Goal: Transaction & Acquisition: Obtain resource

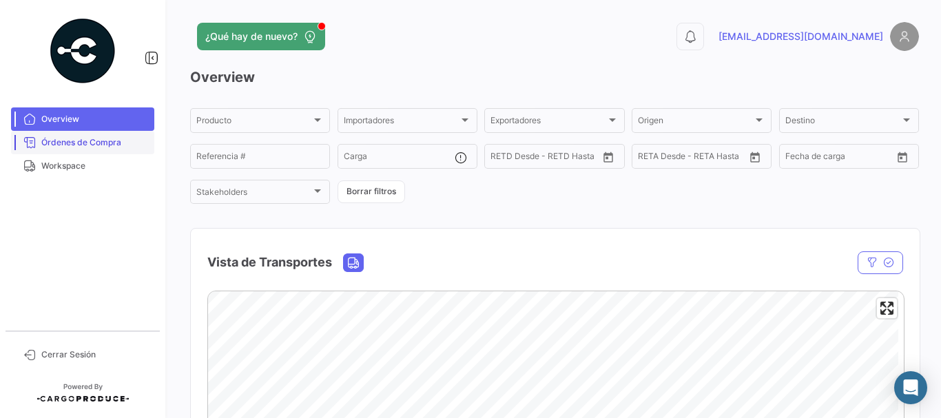
click at [113, 146] on span "Órdenes de Compra" at bounding box center [94, 142] width 107 height 12
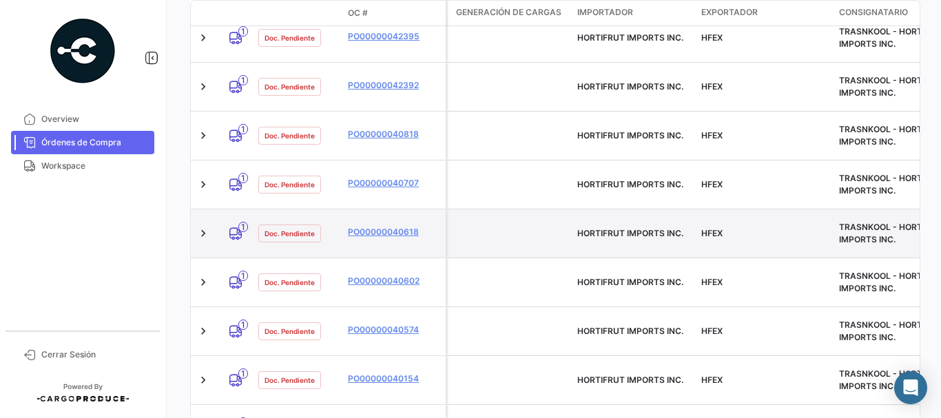
scroll to position [408, 0]
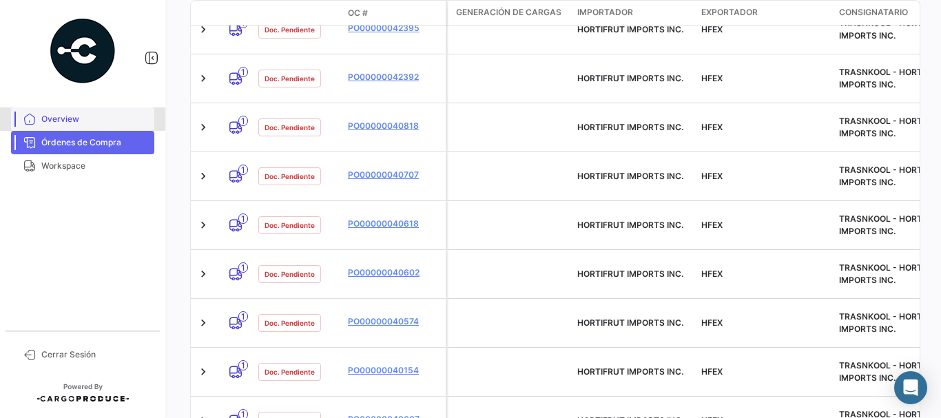
click at [79, 114] on span "Overview" at bounding box center [94, 119] width 107 height 12
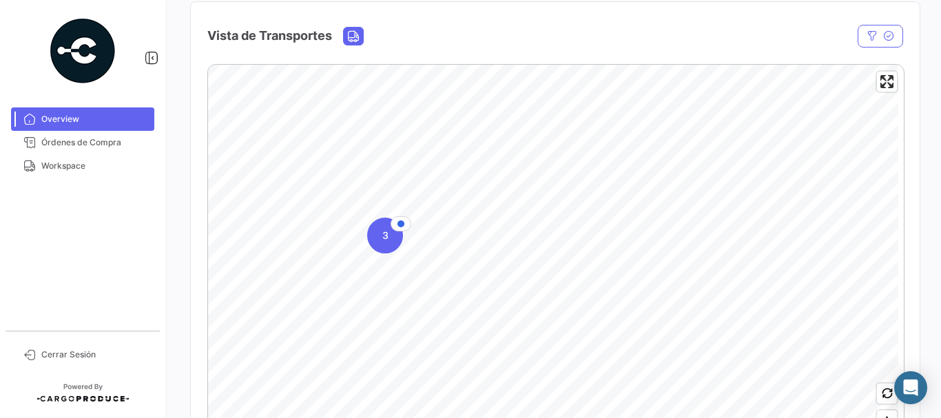
scroll to position [373, 0]
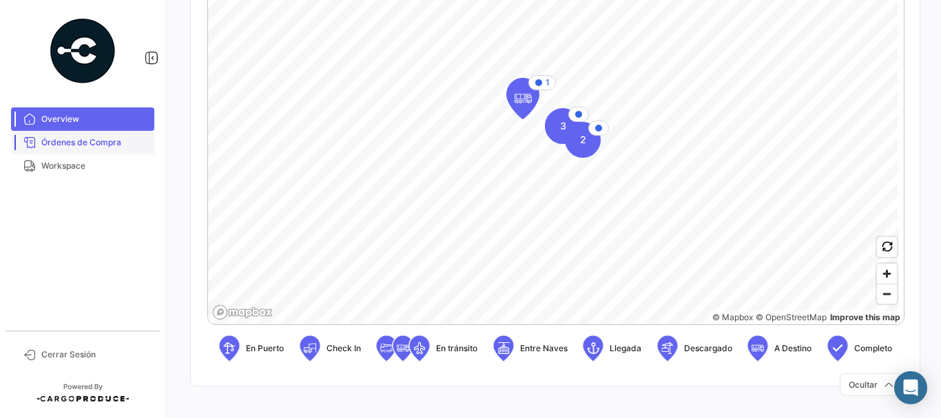
click at [93, 145] on span "Órdenes de Compra" at bounding box center [94, 142] width 107 height 12
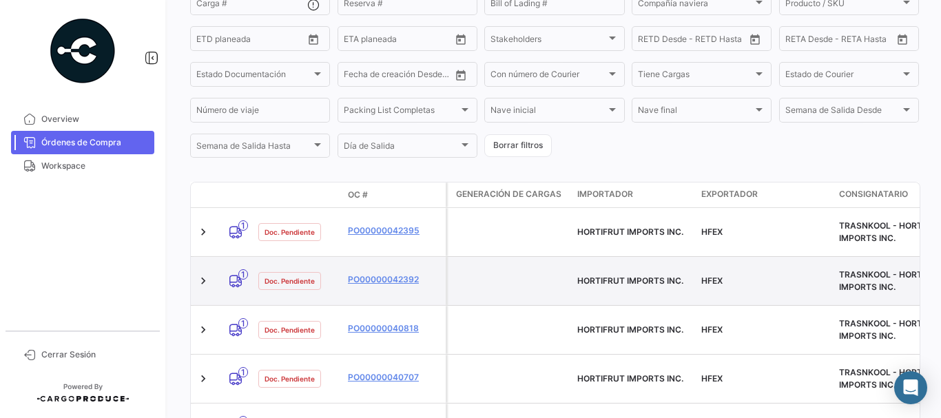
scroll to position [201, 0]
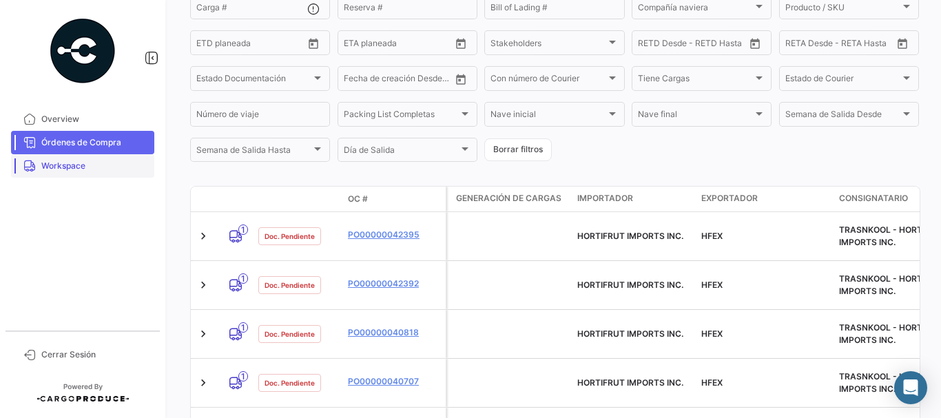
click at [85, 166] on span "Workspace" at bounding box center [94, 166] width 107 height 12
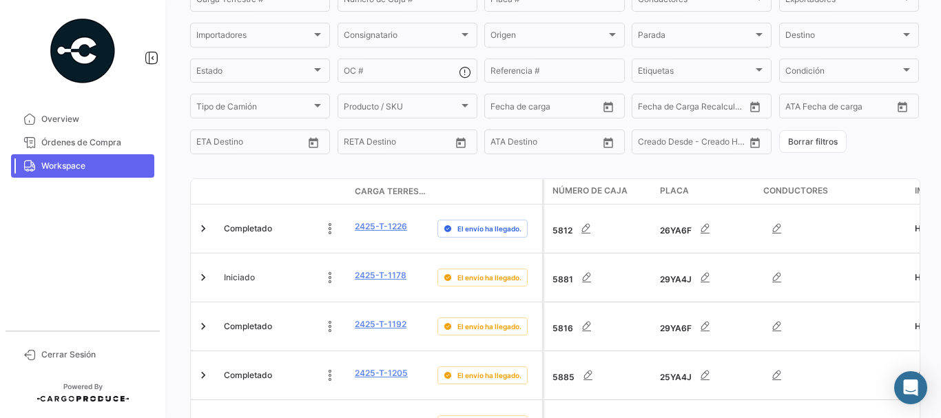
scroll to position [207, 0]
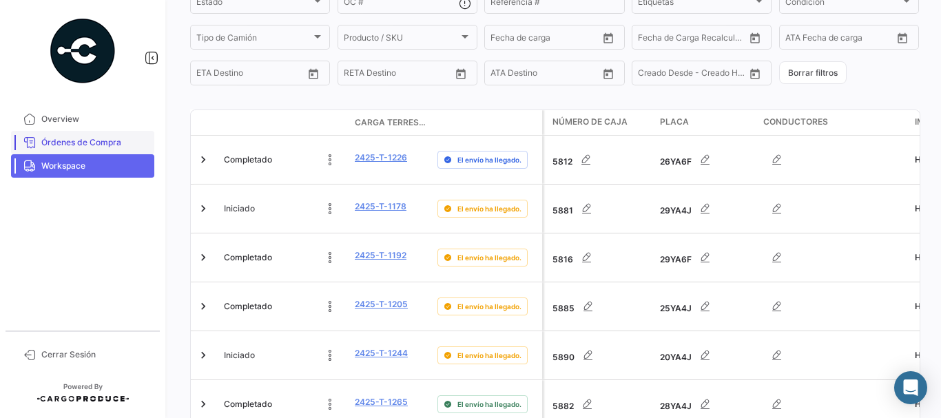
click at [79, 148] on link "Órdenes de Compra" at bounding box center [82, 142] width 143 height 23
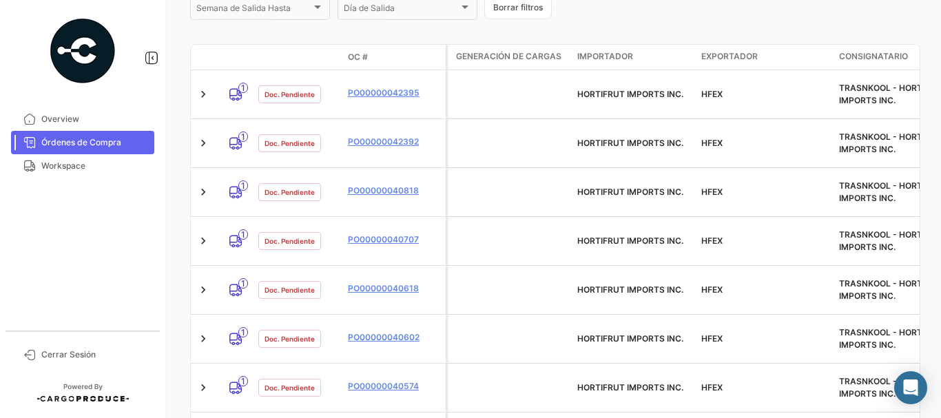
scroll to position [344, 0]
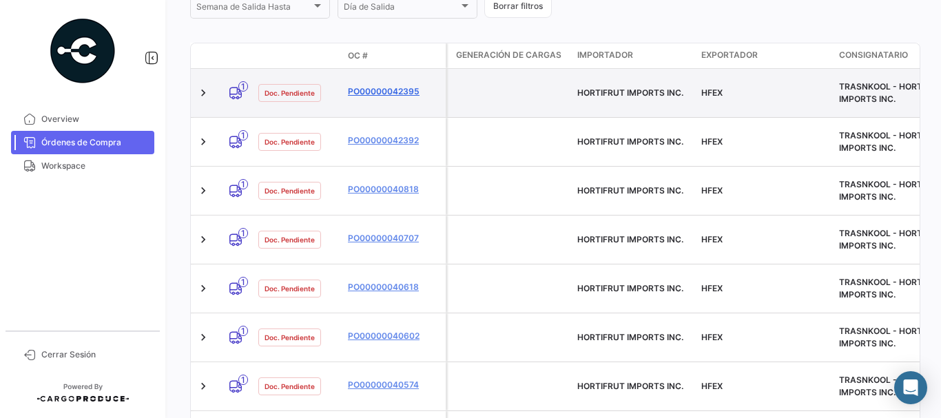
click at [382, 85] on link "PO00000042395" at bounding box center [394, 91] width 92 height 12
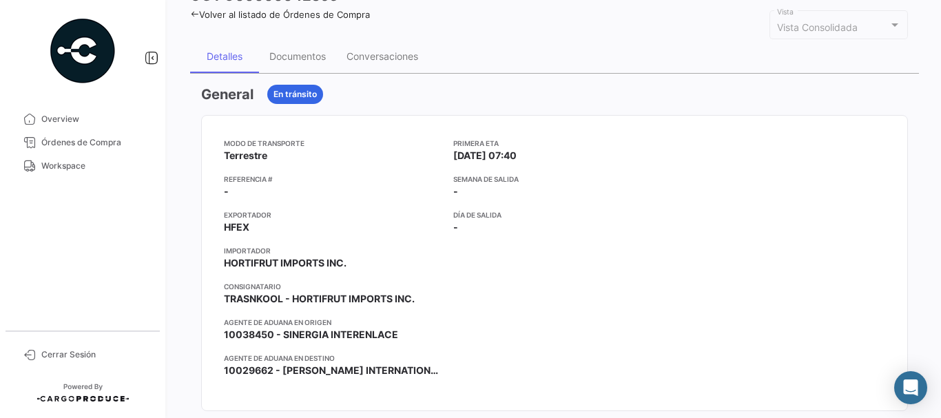
scroll to position [71, 0]
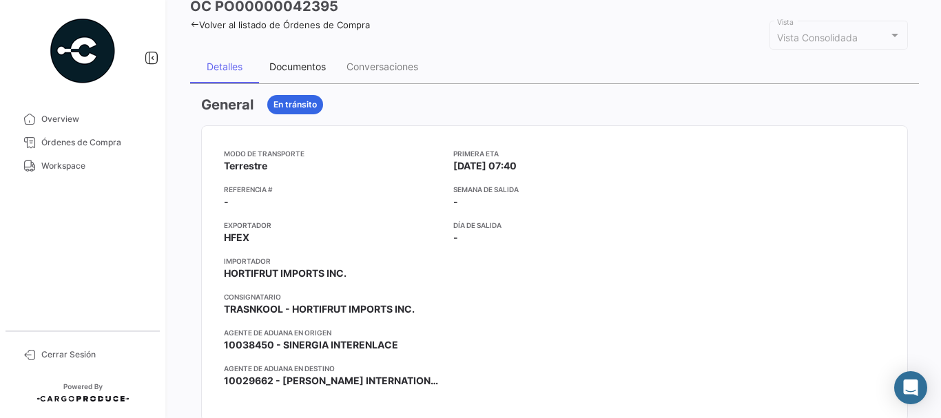
click at [281, 72] on div "Documentos" at bounding box center [297, 67] width 56 height 12
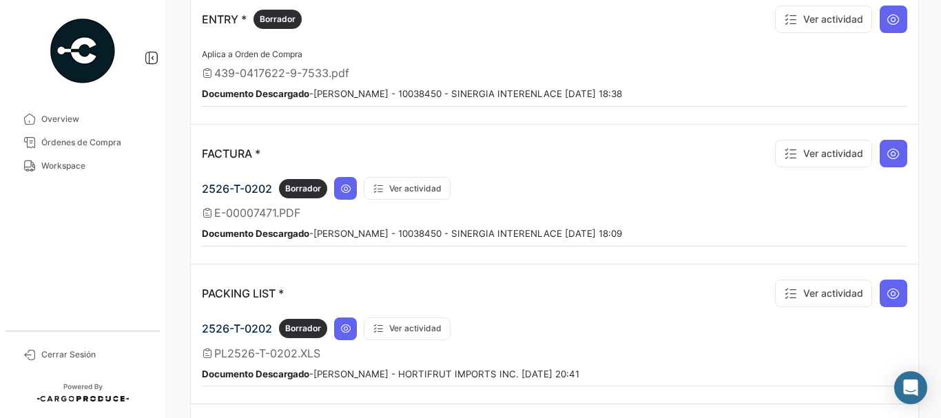
scroll to position [1049, 0]
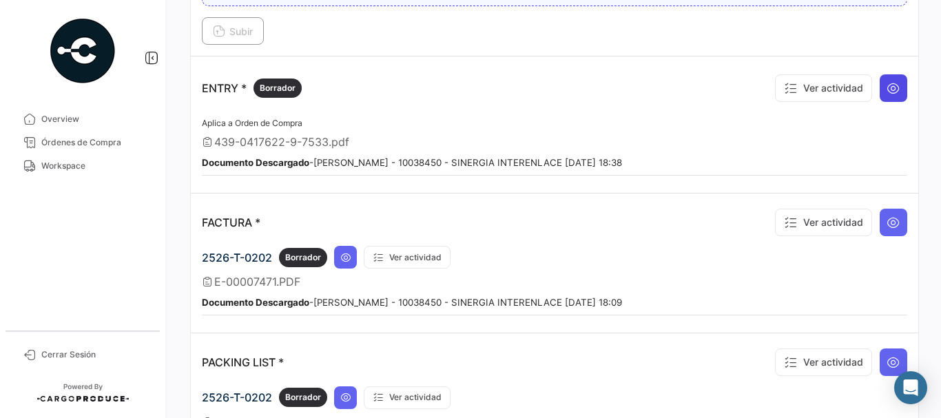
click at [889, 94] on icon at bounding box center [894, 88] width 14 height 14
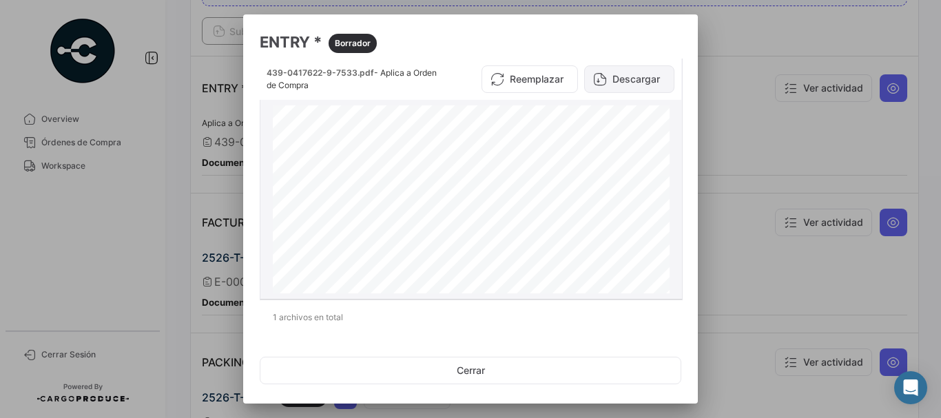
click at [632, 82] on button "Descargar" at bounding box center [629, 79] width 90 height 28
click at [762, 63] on div at bounding box center [470, 209] width 941 height 418
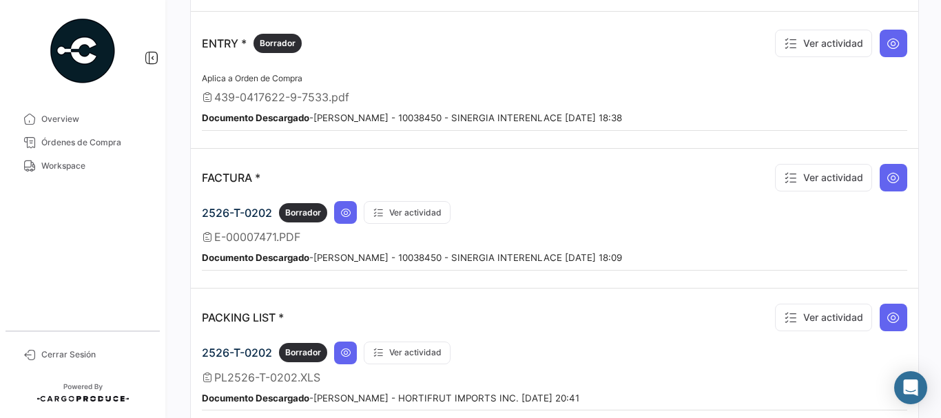
scroll to position [1118, 0]
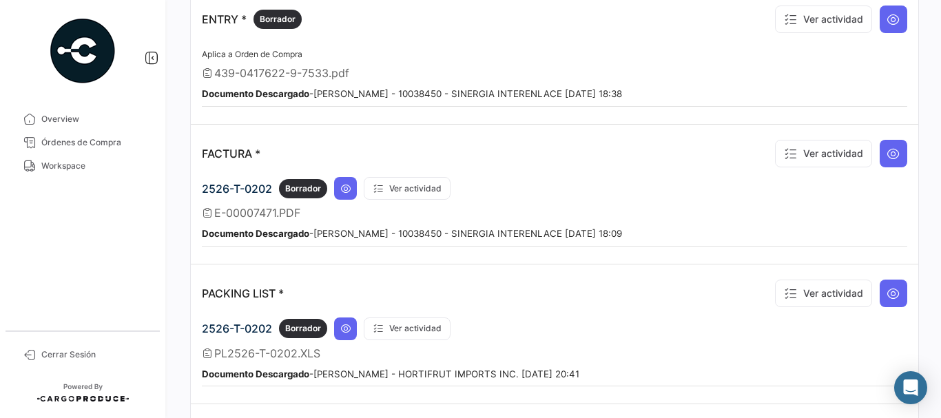
click at [344, 192] on icon at bounding box center [345, 188] width 11 height 11
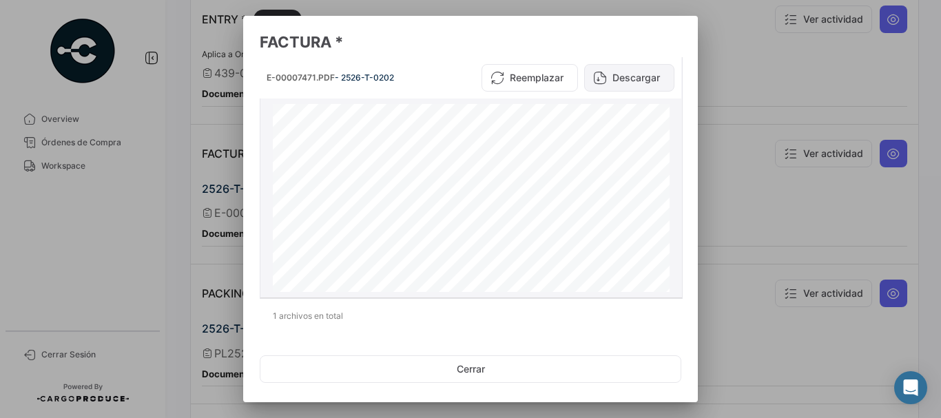
click at [635, 79] on button "Descargar" at bounding box center [629, 78] width 90 height 28
click at [765, 119] on div at bounding box center [470, 209] width 941 height 418
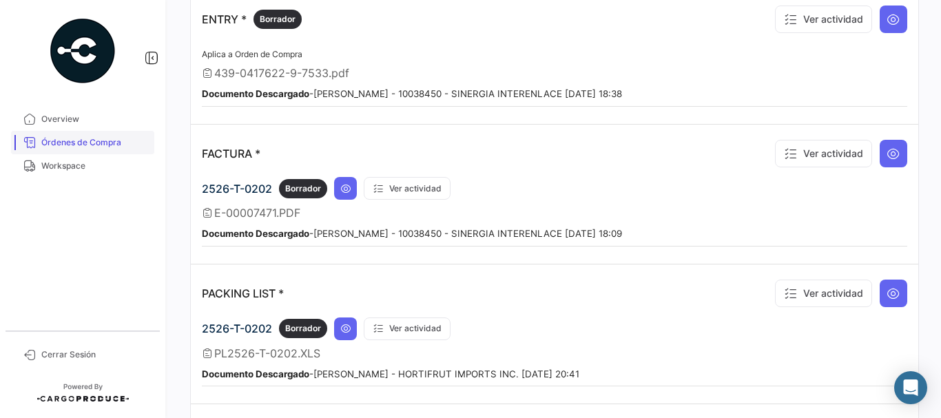
click at [88, 140] on span "Órdenes de Compra" at bounding box center [94, 142] width 107 height 12
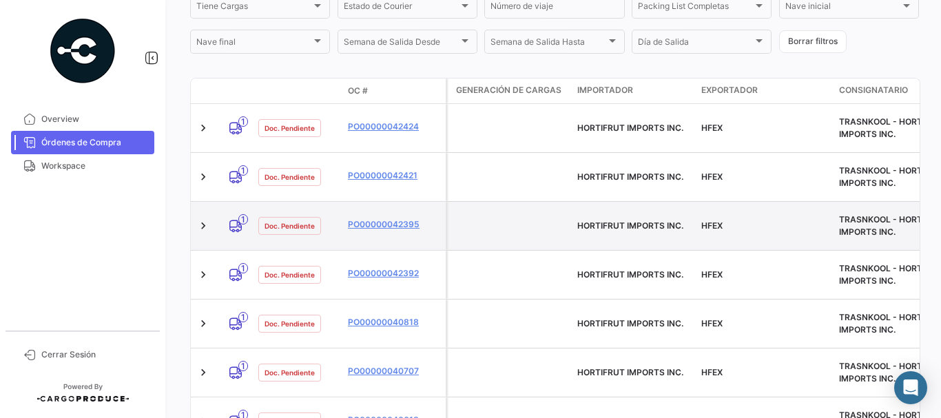
scroll to position [344, 0]
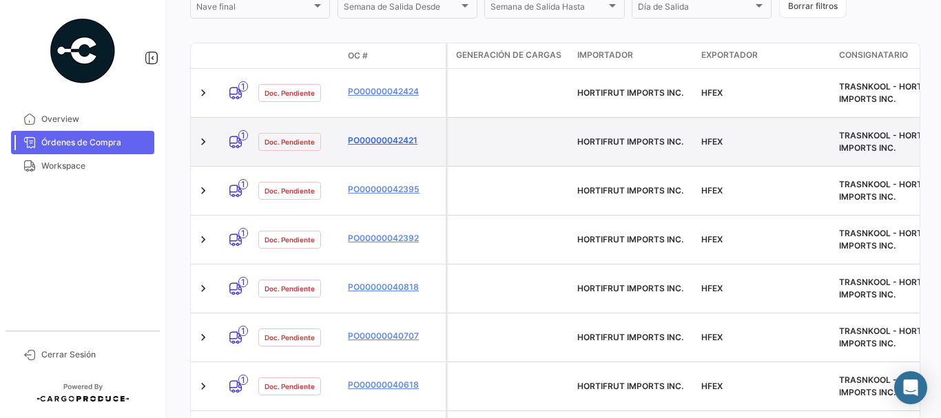
click at [376, 134] on link "PO00000042421" at bounding box center [394, 140] width 92 height 12
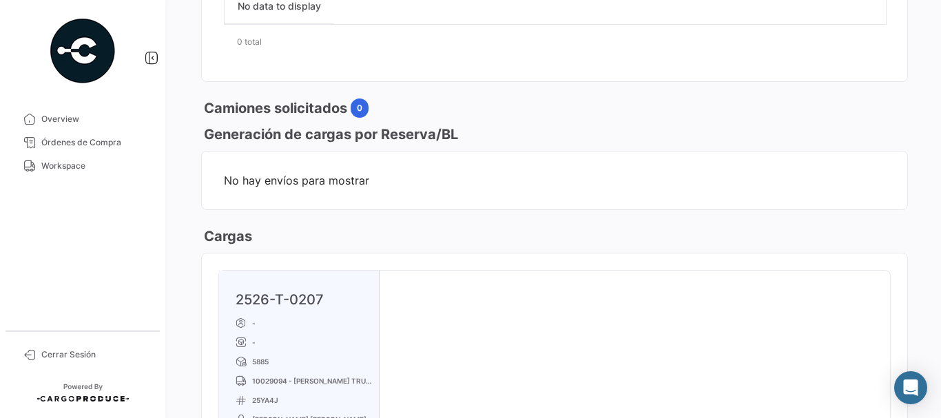
scroll to position [482, 0]
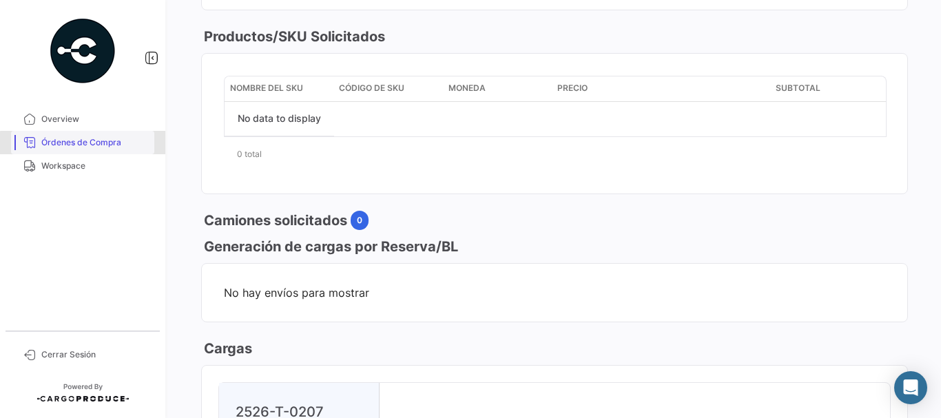
click at [121, 150] on link "Órdenes de Compra" at bounding box center [82, 142] width 143 height 23
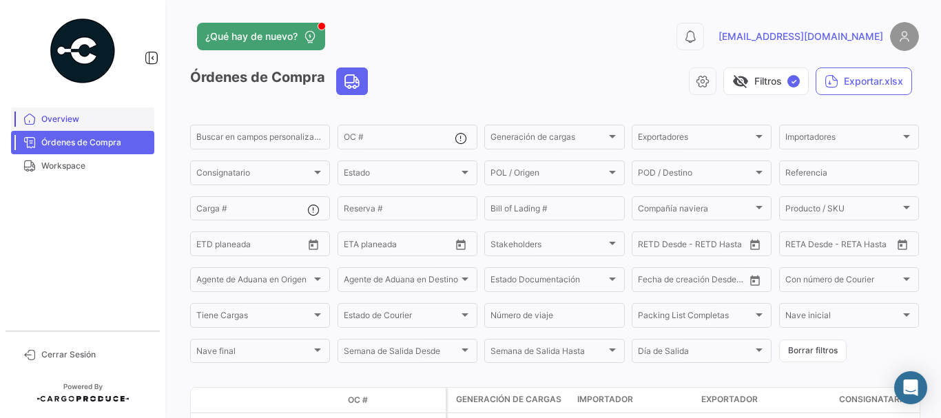
click at [105, 119] on span "Overview" at bounding box center [94, 119] width 107 height 12
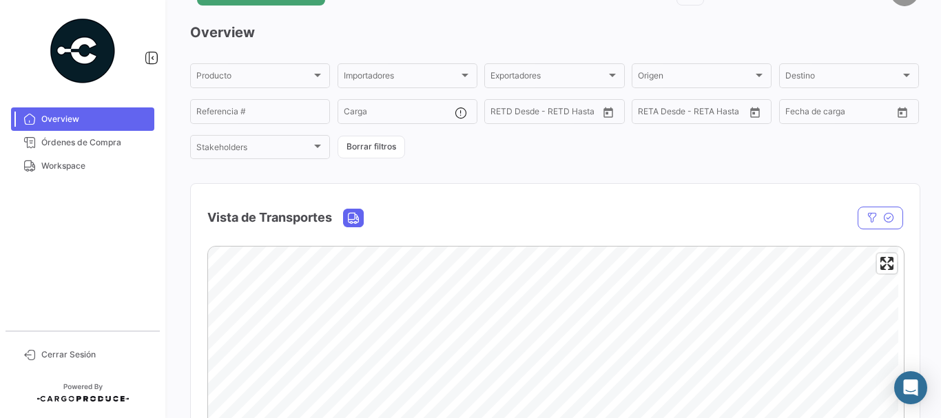
scroll to position [69, 0]
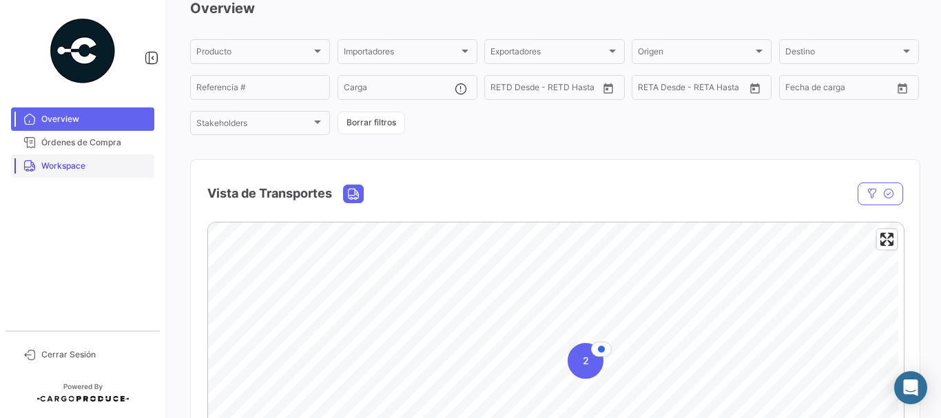
click at [83, 167] on span "Workspace" at bounding box center [94, 166] width 107 height 12
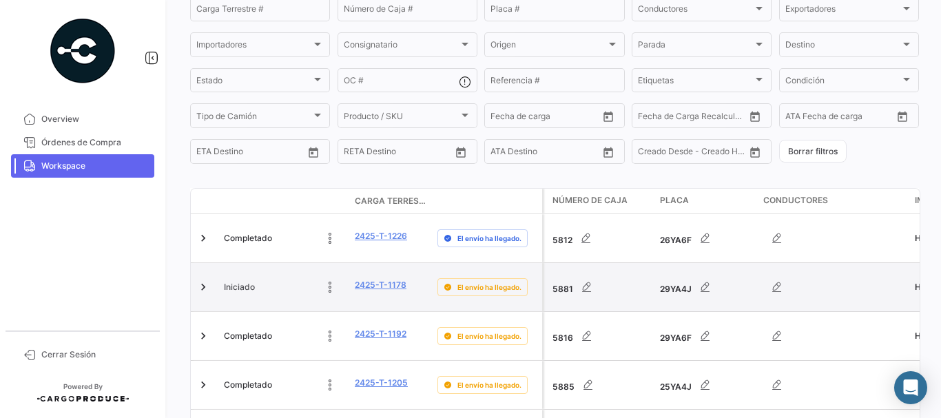
scroll to position [138, 0]
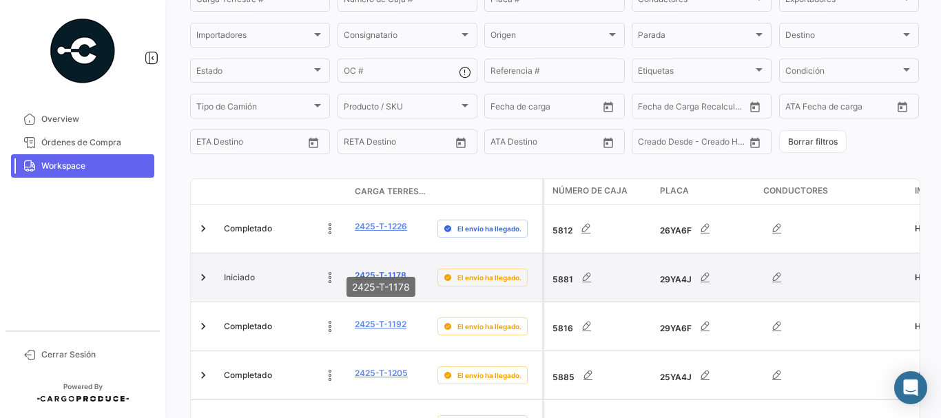
click at [376, 269] on link "2425-T-1178" at bounding box center [381, 275] width 52 height 12
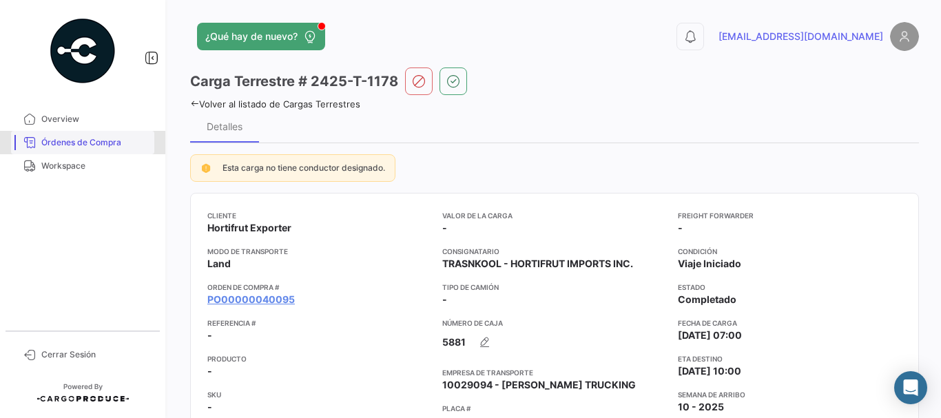
click at [60, 143] on span "Órdenes de Compra" at bounding box center [94, 142] width 107 height 12
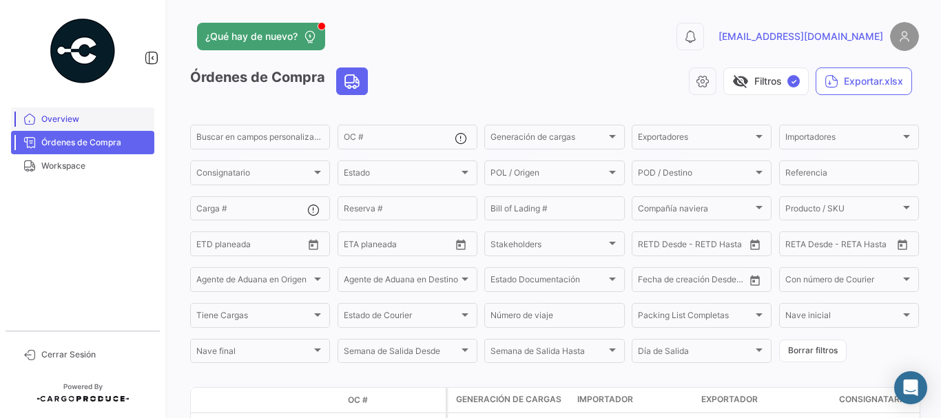
click at [102, 122] on span "Overview" at bounding box center [94, 119] width 107 height 12
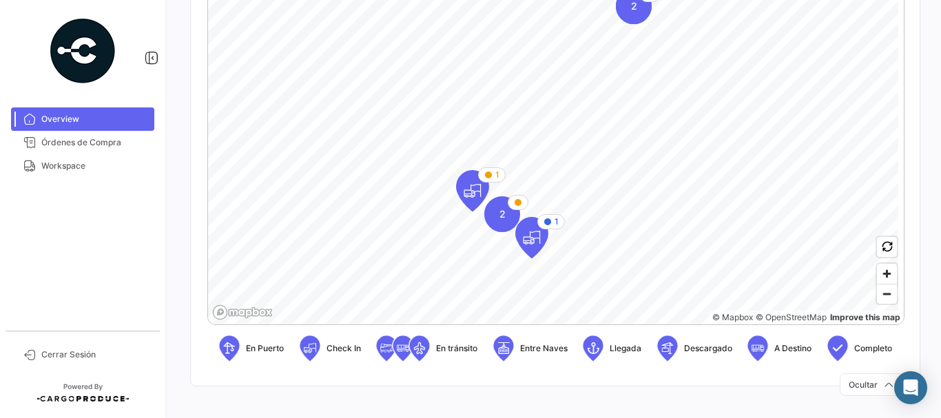
scroll to position [29, 0]
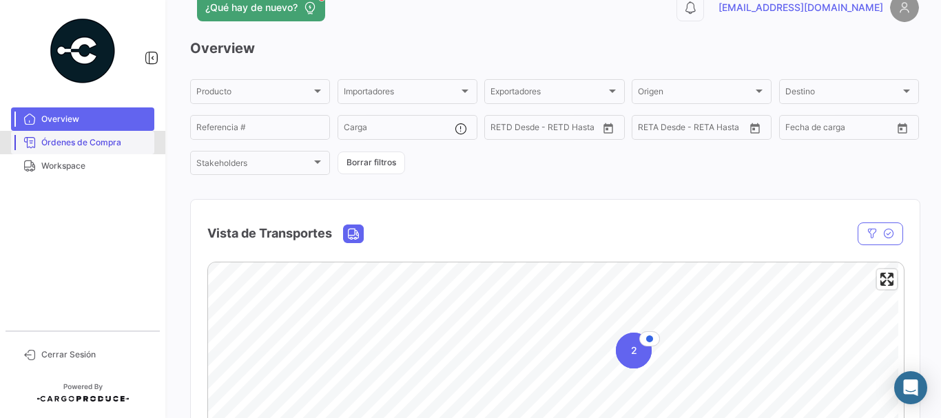
click at [91, 147] on span "Órdenes de Compra" at bounding box center [94, 142] width 107 height 12
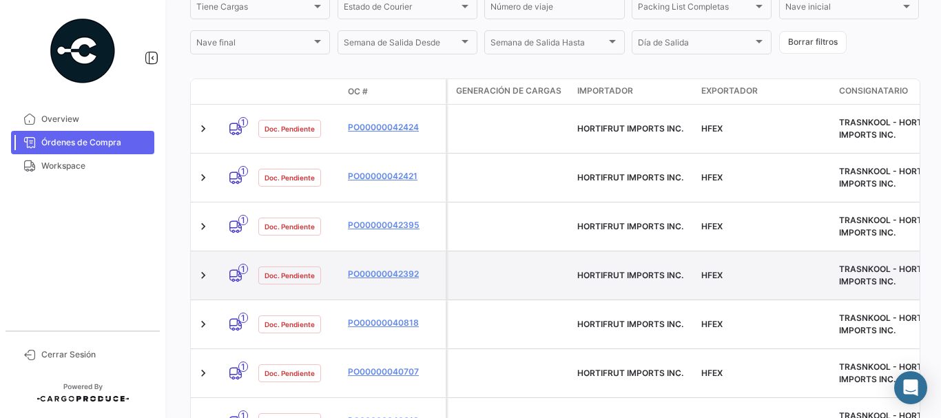
scroll to position [344, 0]
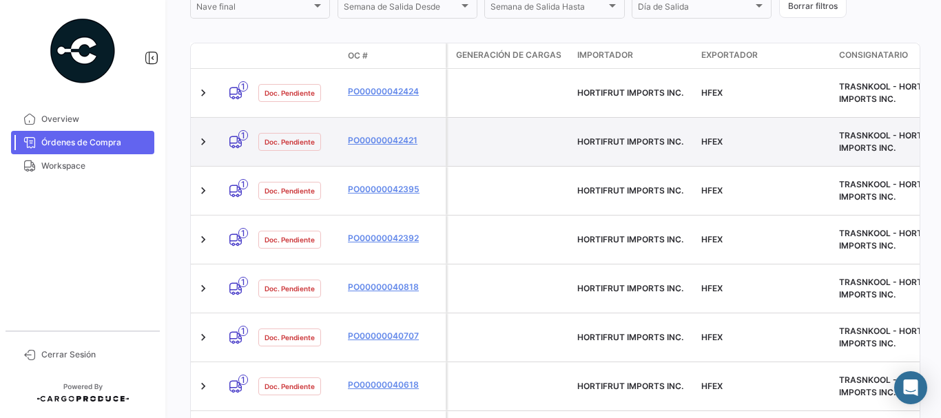
click at [601, 136] on span "HORTIFRUT IMPORTS INC." at bounding box center [630, 141] width 106 height 10
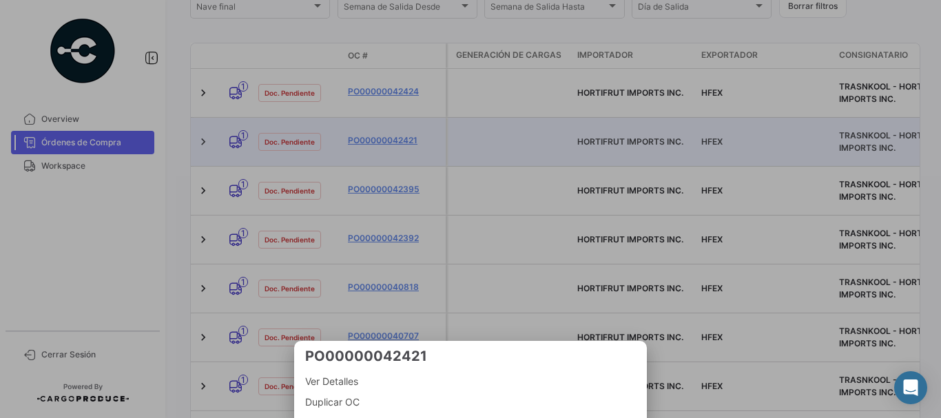
click at [389, 124] on div at bounding box center [470, 209] width 941 height 418
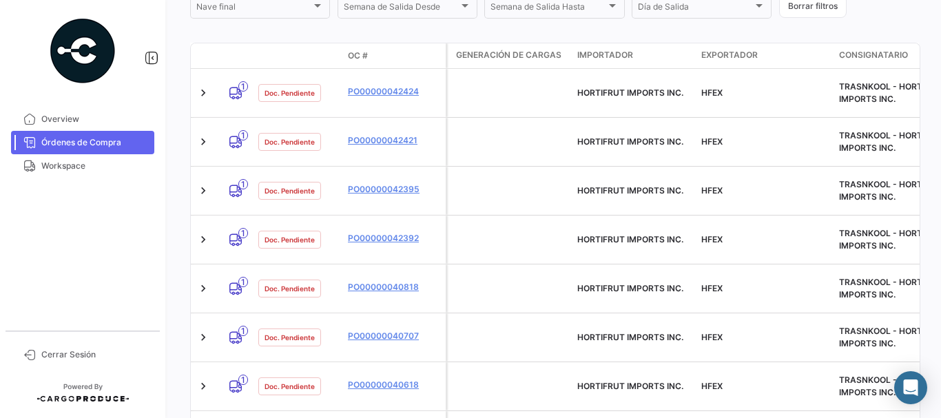
click at [389, 134] on link "PO00000042421" at bounding box center [394, 140] width 92 height 12
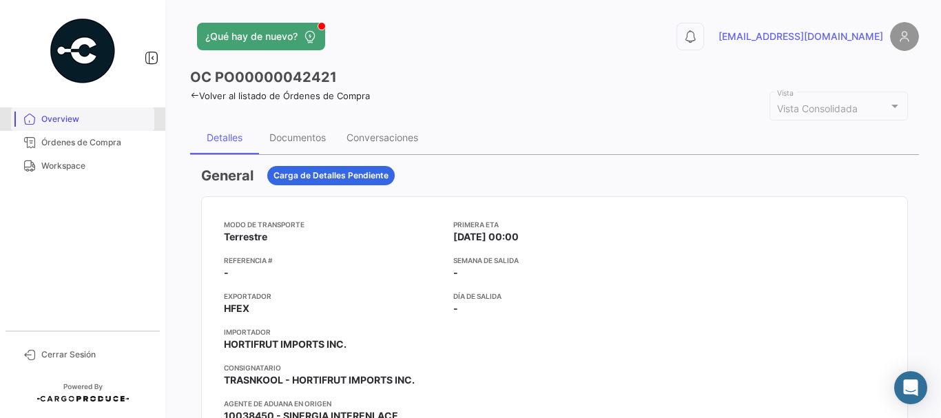
drag, startPoint x: 122, startPoint y: 118, endPoint x: 151, endPoint y: 119, distance: 28.9
click at [122, 117] on span "Overview" at bounding box center [94, 119] width 107 height 12
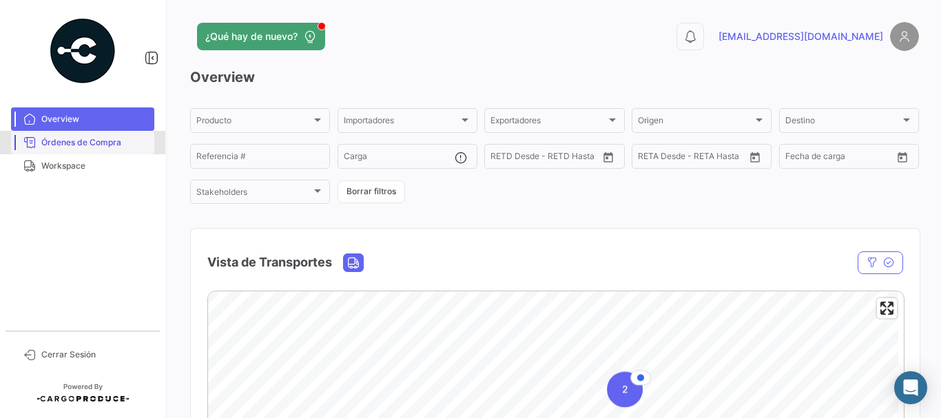
click at [67, 148] on span "Órdenes de Compra" at bounding box center [94, 142] width 107 height 12
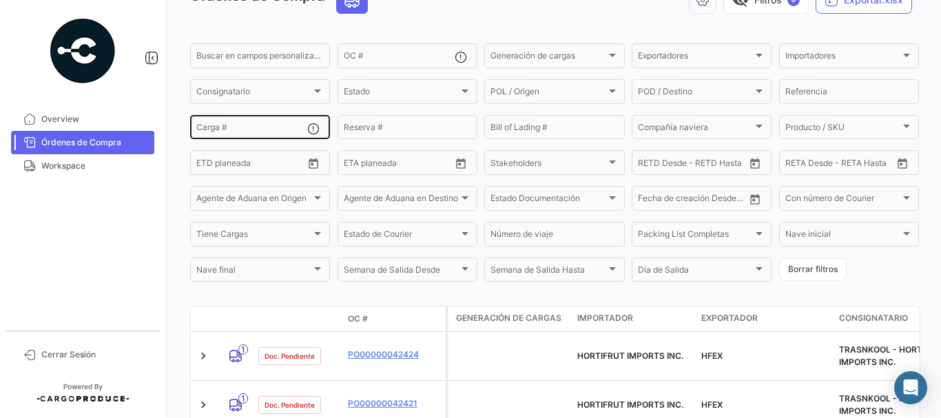
scroll to position [276, 0]
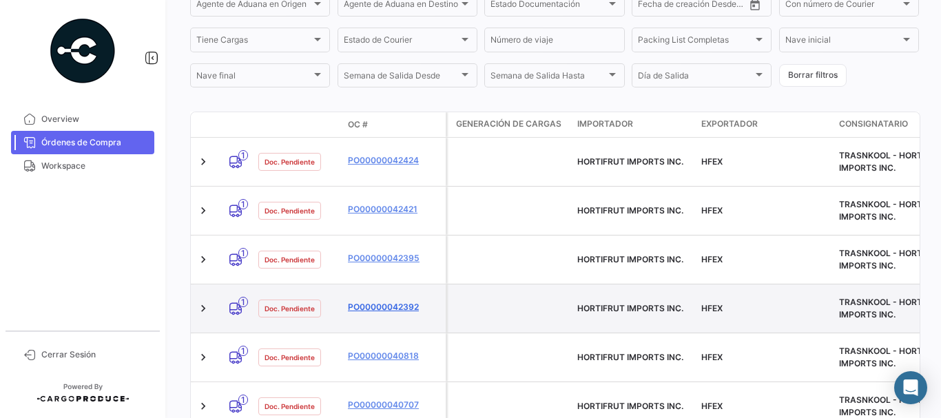
click at [389, 301] on link "PO00000042392" at bounding box center [394, 307] width 92 height 12
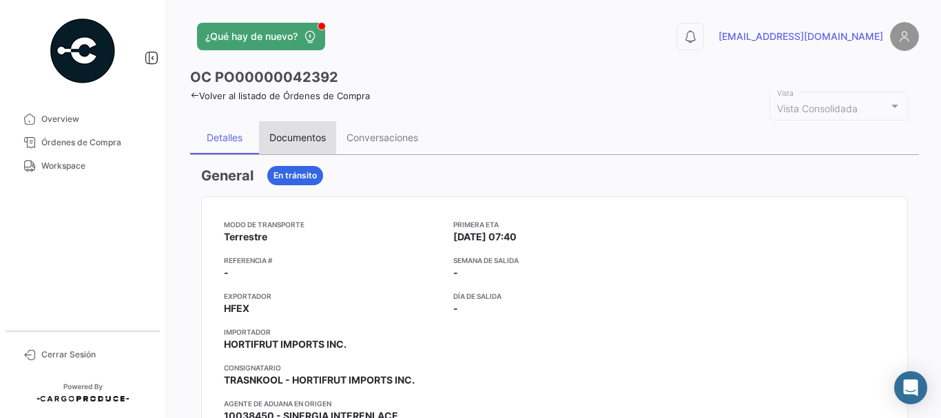
click at [296, 144] on div "Documentos" at bounding box center [297, 137] width 77 height 33
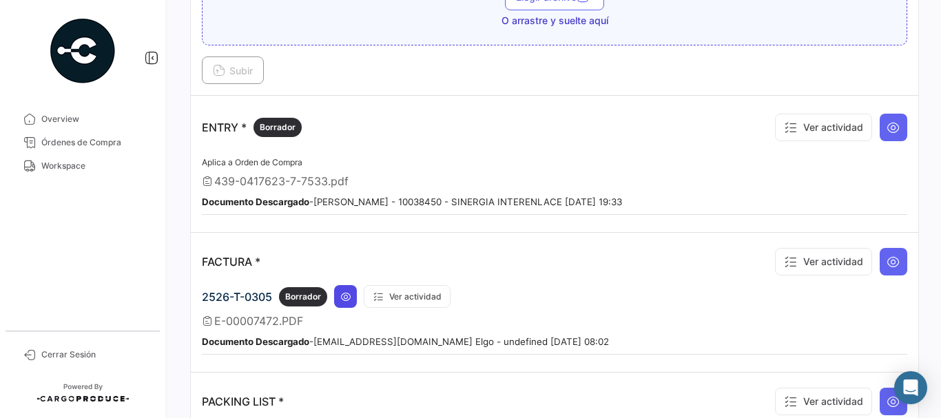
scroll to position [1033, 0]
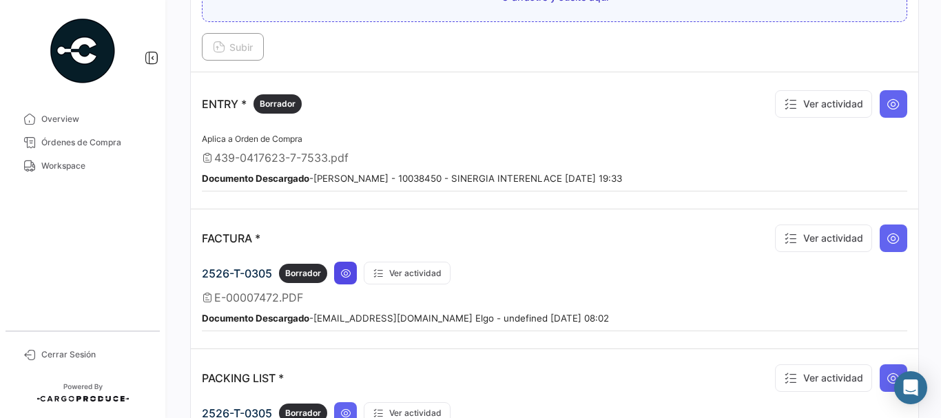
click at [340, 268] on icon at bounding box center [345, 273] width 11 height 11
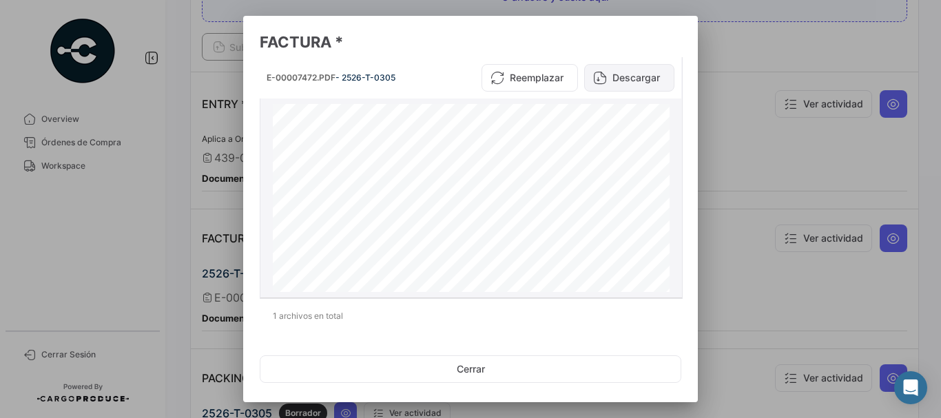
click at [632, 80] on button "Descargar" at bounding box center [629, 78] width 90 height 28
click at [799, 186] on div at bounding box center [470, 209] width 941 height 418
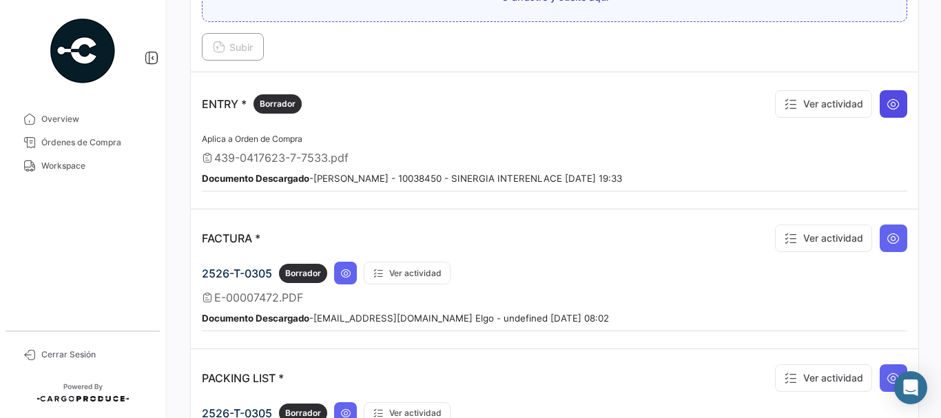
click at [887, 102] on icon at bounding box center [894, 104] width 14 height 14
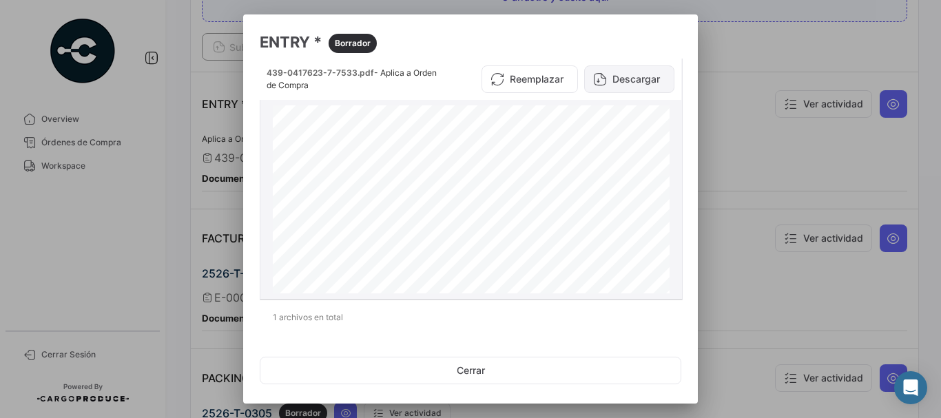
click at [606, 81] on button "Descargar" at bounding box center [629, 79] width 90 height 28
click at [178, 171] on div at bounding box center [470, 209] width 941 height 418
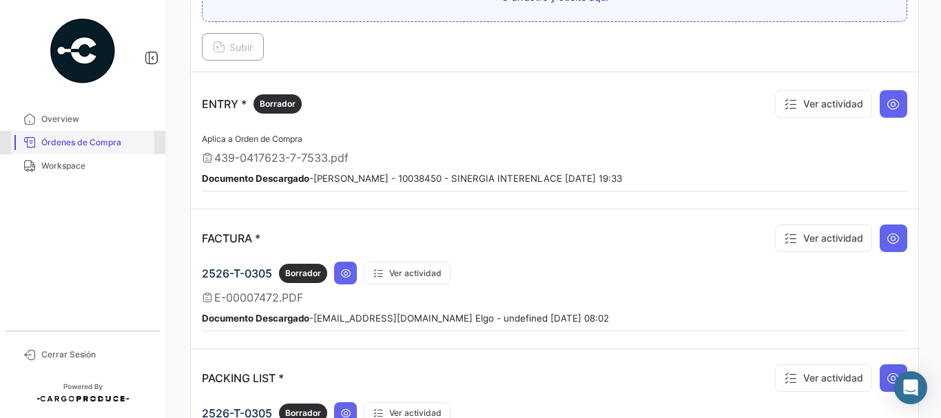
click at [93, 134] on link "Órdenes de Compra" at bounding box center [82, 142] width 143 height 23
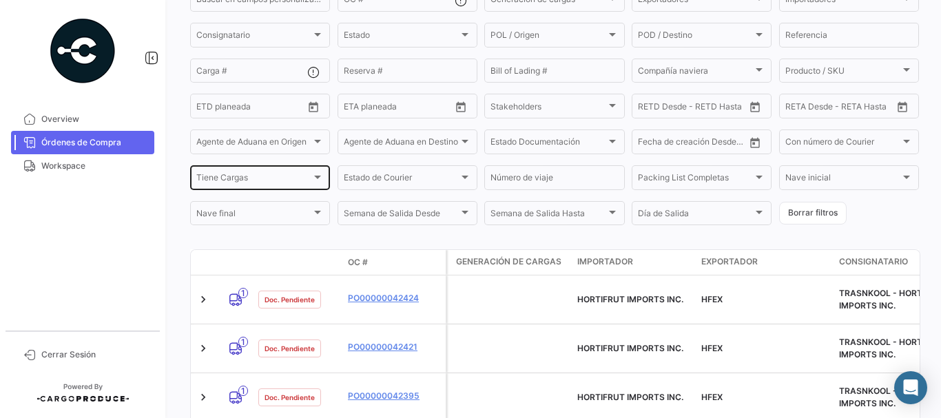
scroll to position [207, 0]
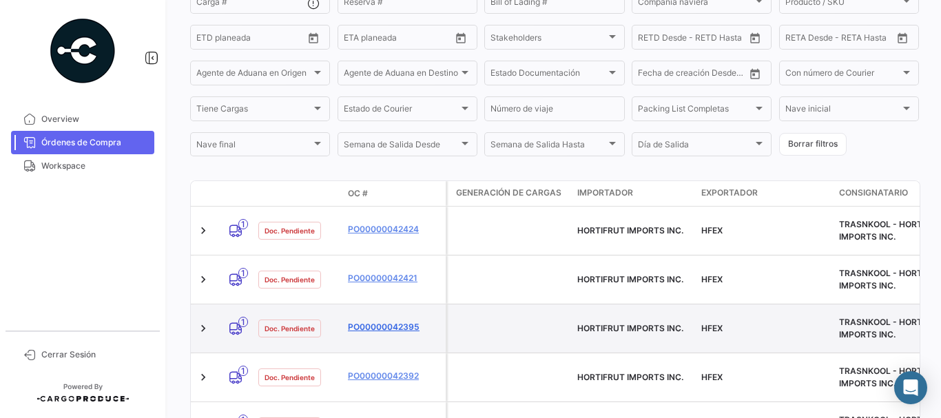
click at [378, 321] on link "PO00000042395" at bounding box center [394, 327] width 92 height 12
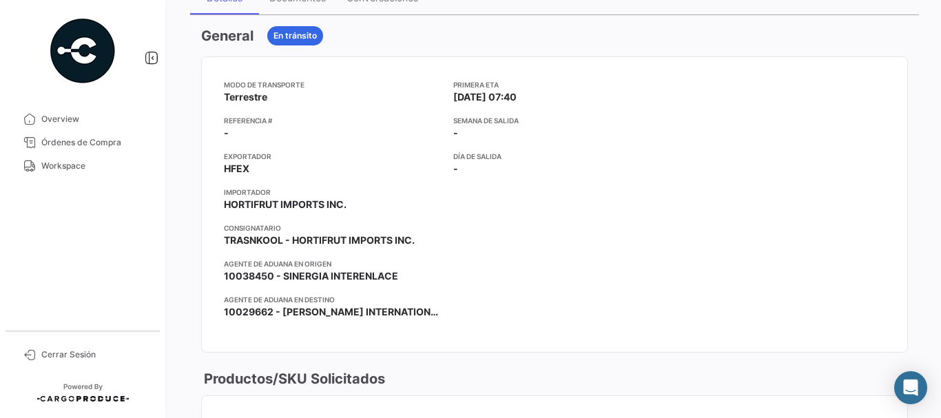
scroll to position [2, 0]
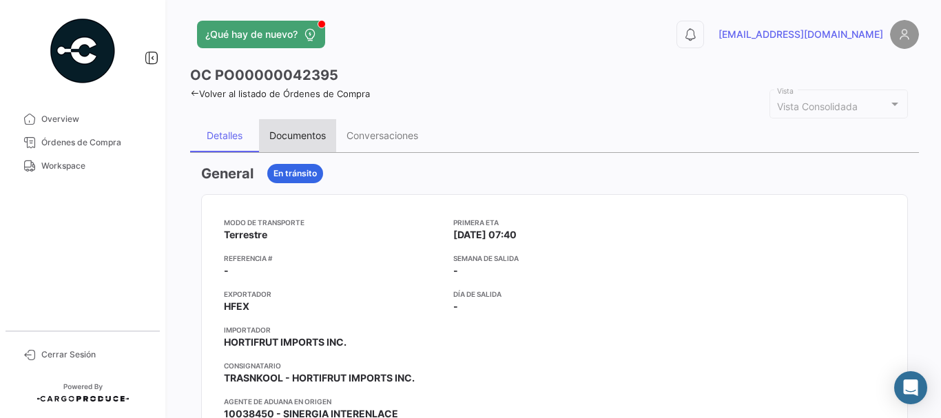
click at [304, 143] on div "Documentos" at bounding box center [297, 135] width 77 height 33
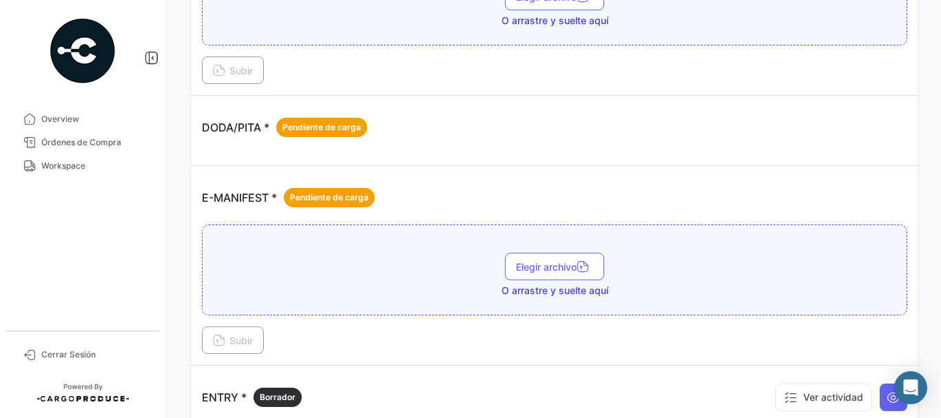
scroll to position [965, 0]
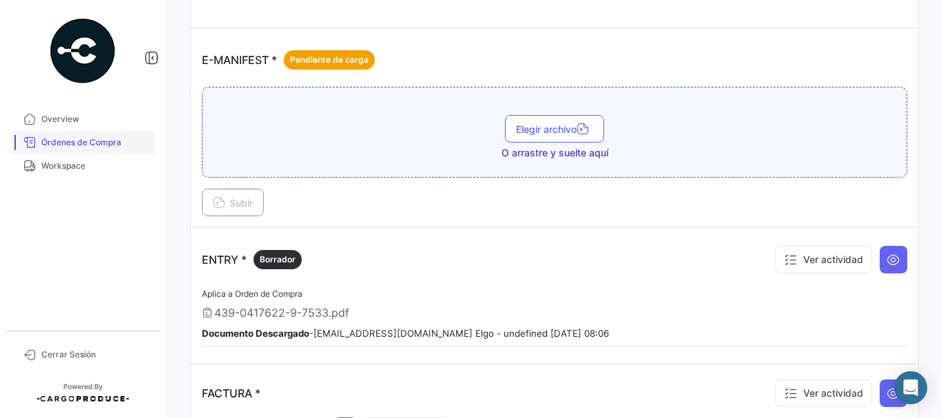
click at [88, 145] on span "Órdenes de Compra" at bounding box center [94, 142] width 107 height 12
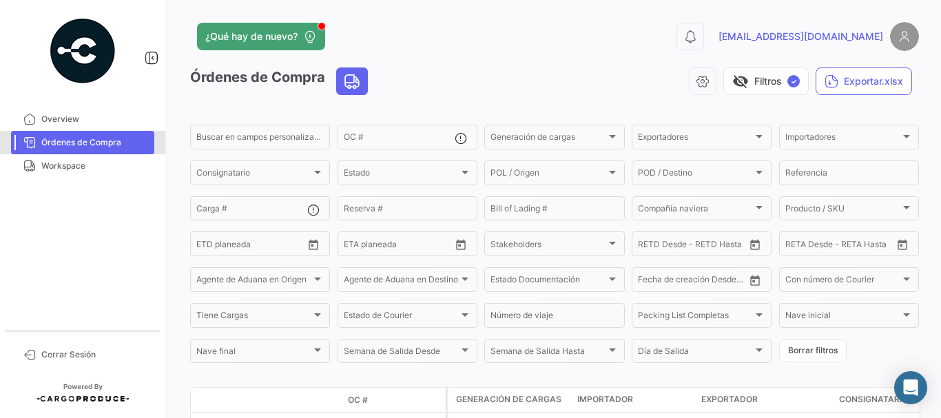
click at [83, 144] on span "Órdenes de Compra" at bounding box center [94, 142] width 107 height 12
